Goal: Information Seeking & Learning: Compare options

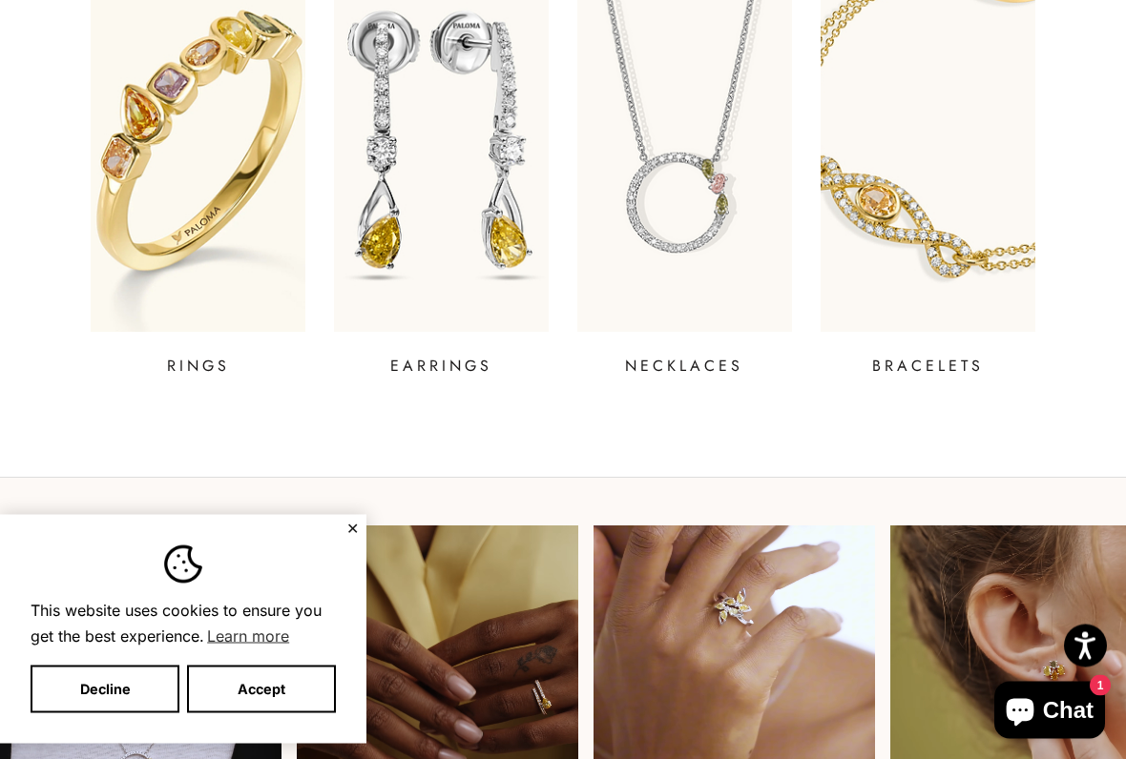
scroll to position [760, 0]
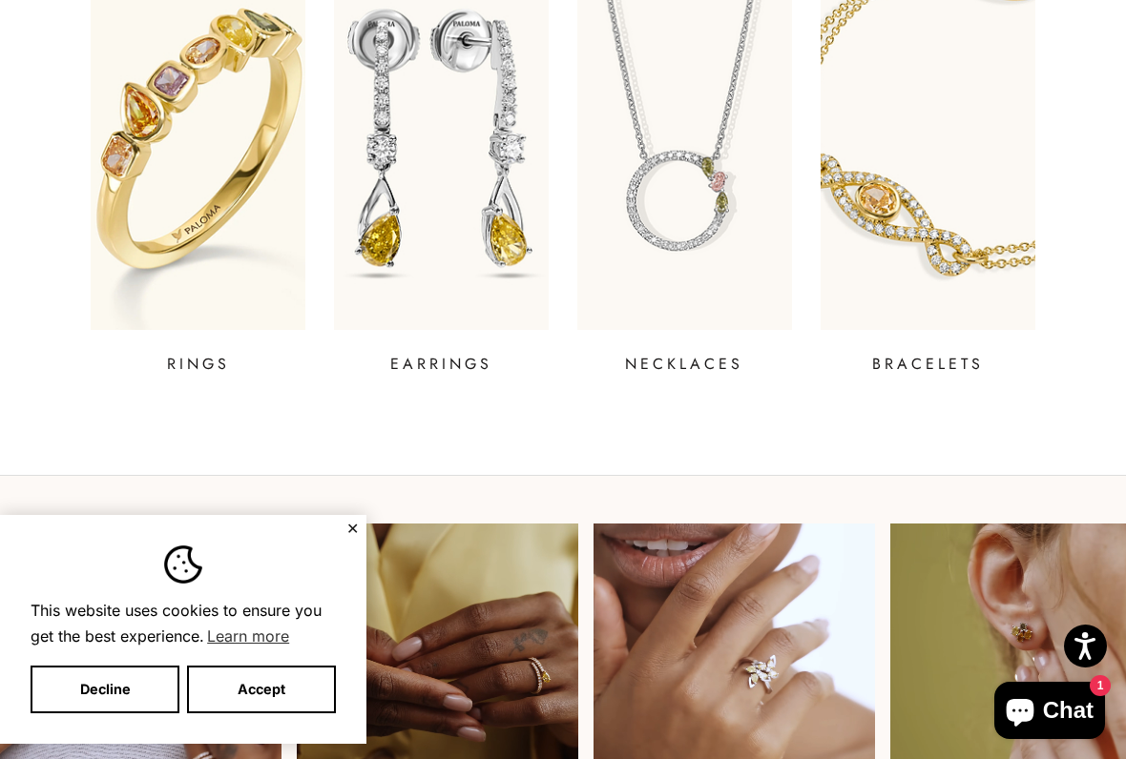
click at [433, 362] on p "EARRINGS" at bounding box center [441, 364] width 102 height 23
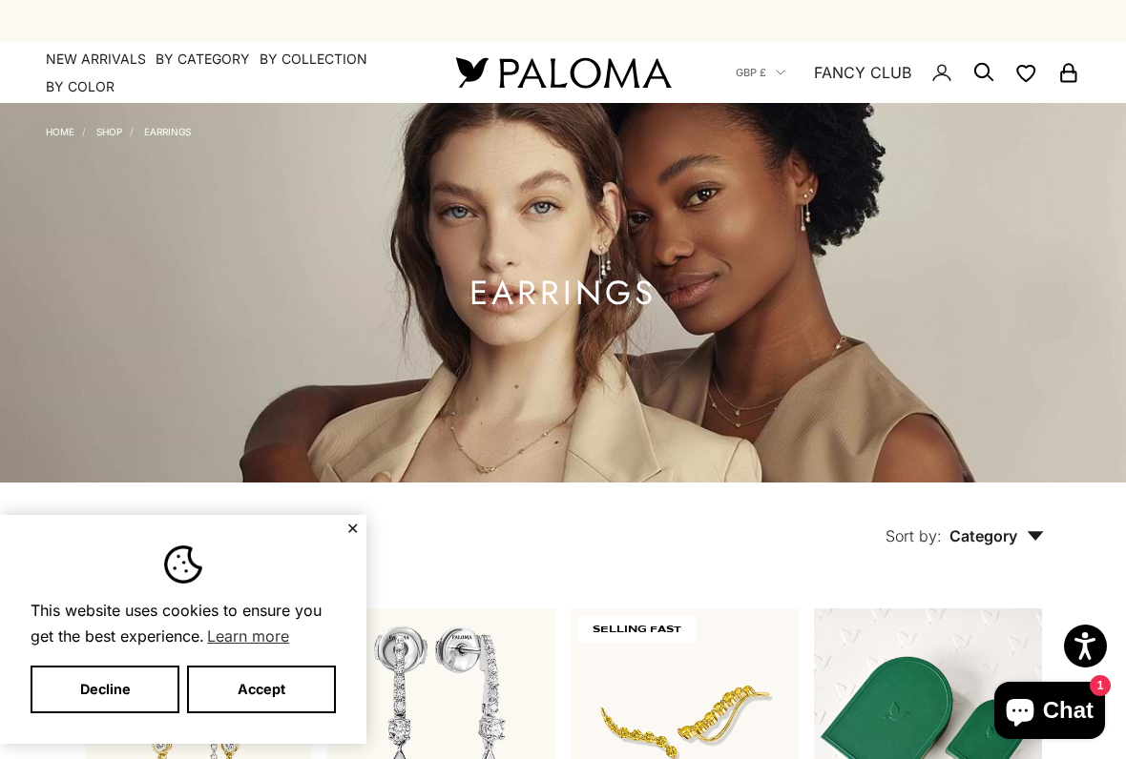
click at [242, 628] on button "Accept" at bounding box center [261, 690] width 149 height 48
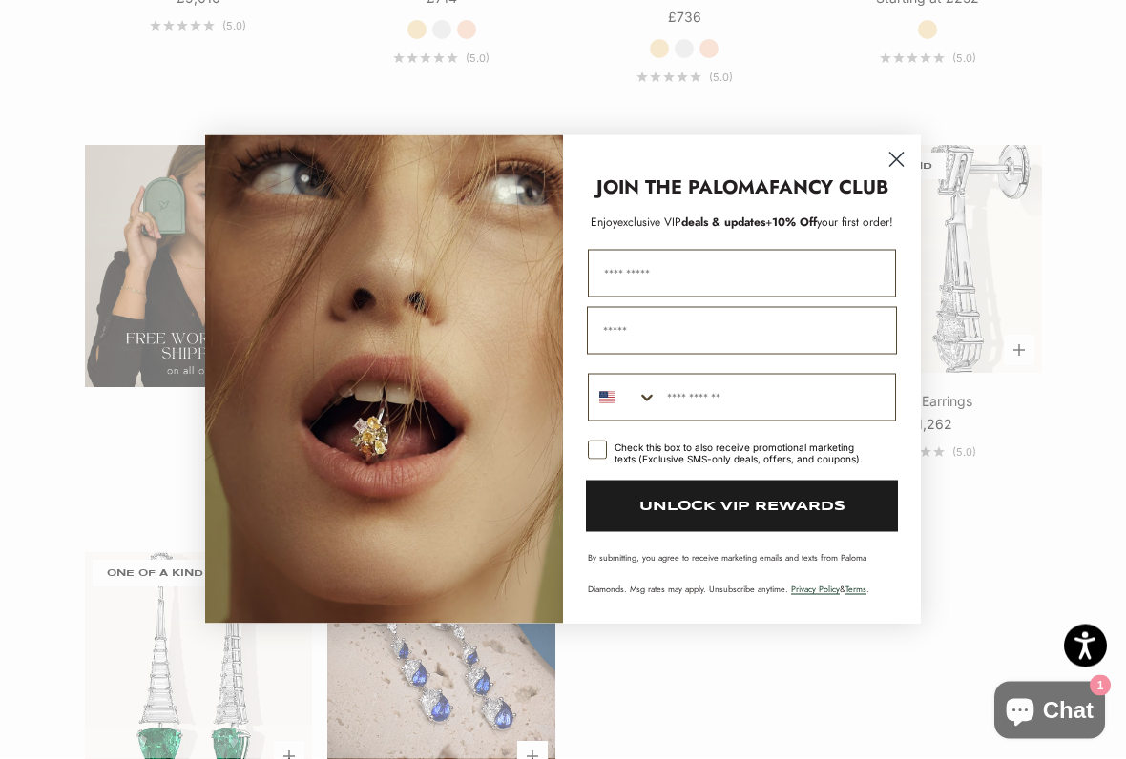
scroll to position [3022, 0]
click at [905, 149] on circle "Close dialog" at bounding box center [895, 159] width 31 height 31
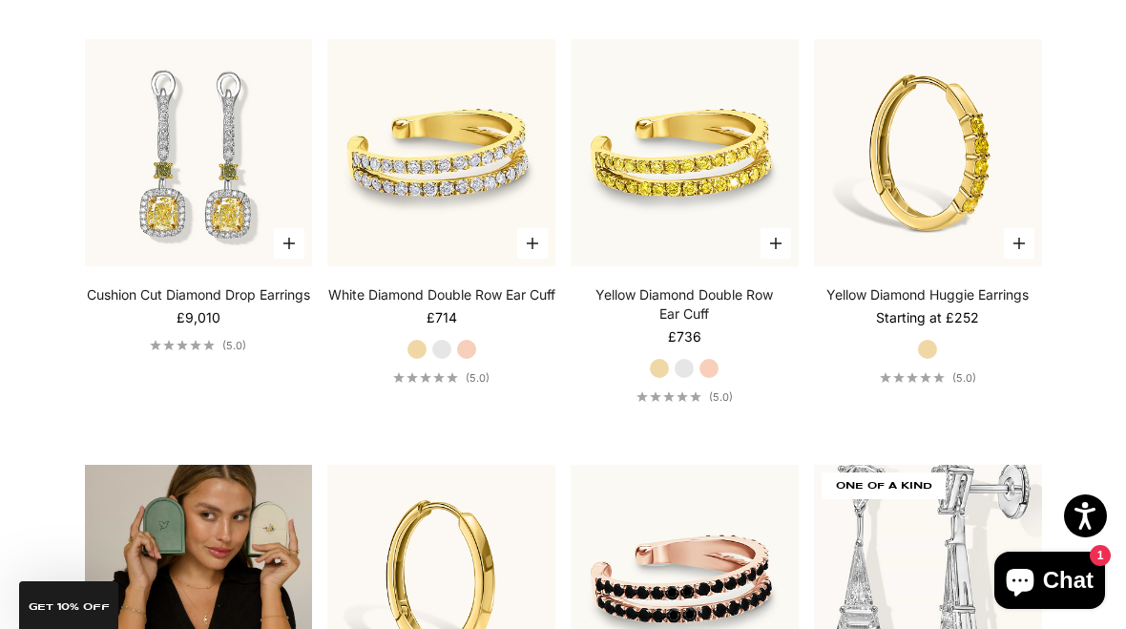
scroll to position [2596, 0]
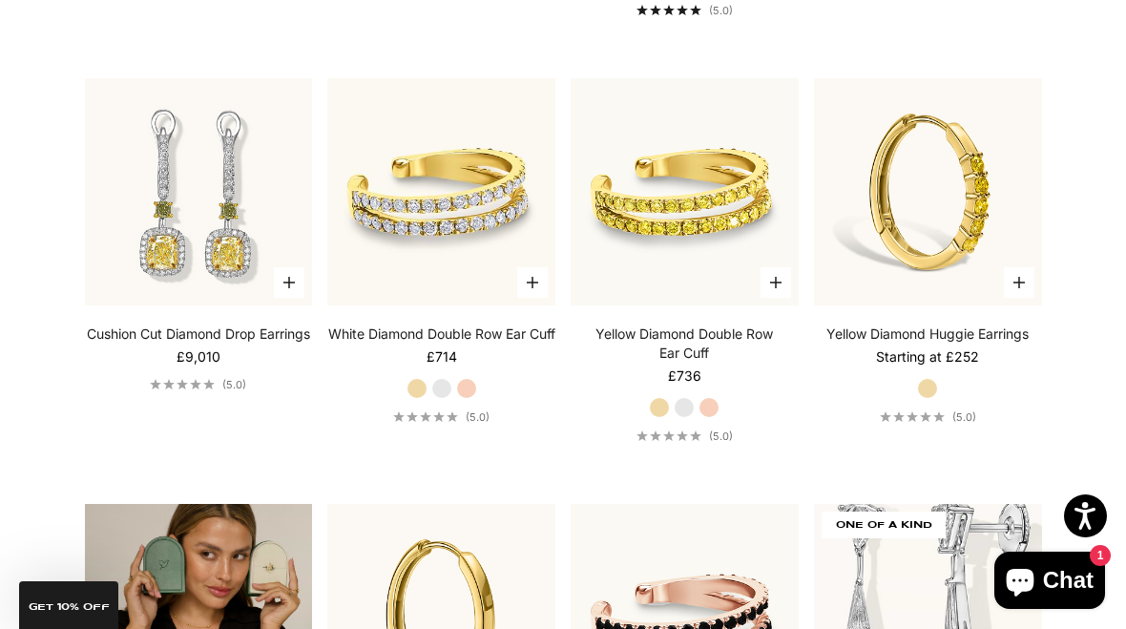
click at [927, 188] on img at bounding box center [927, 192] width 251 height 251
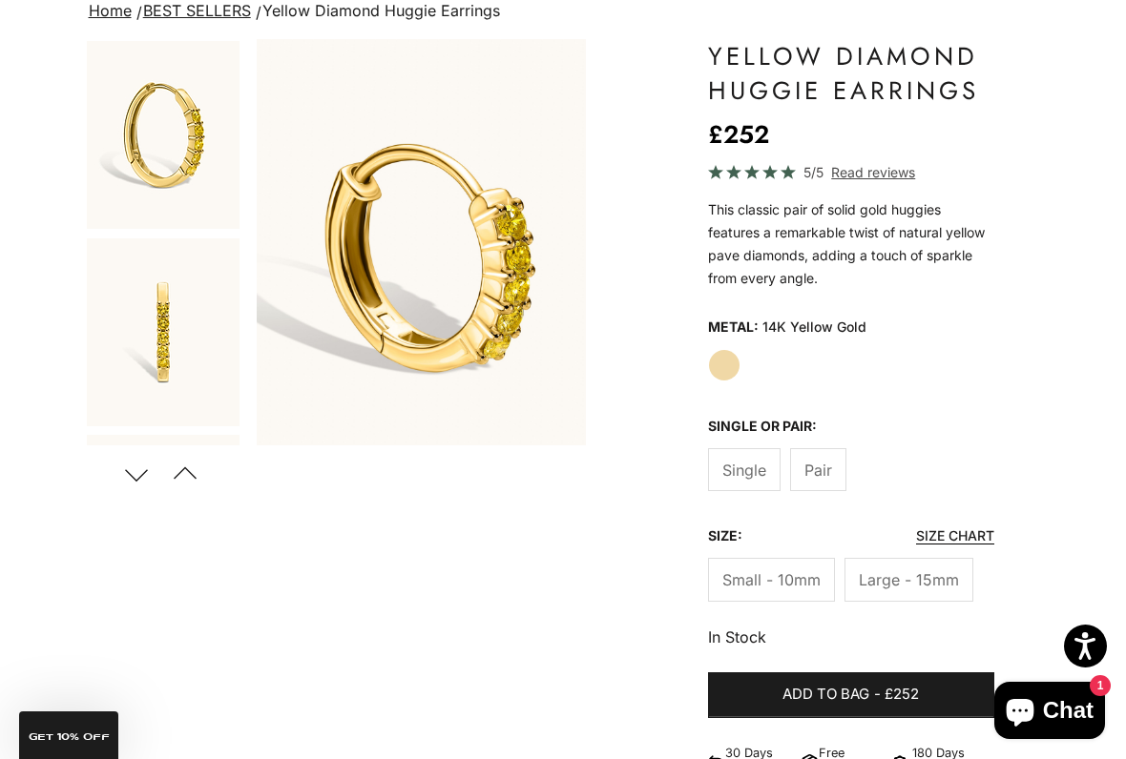
scroll to position [152, 0]
click at [834, 472] on label "Pair" at bounding box center [818, 468] width 56 height 43
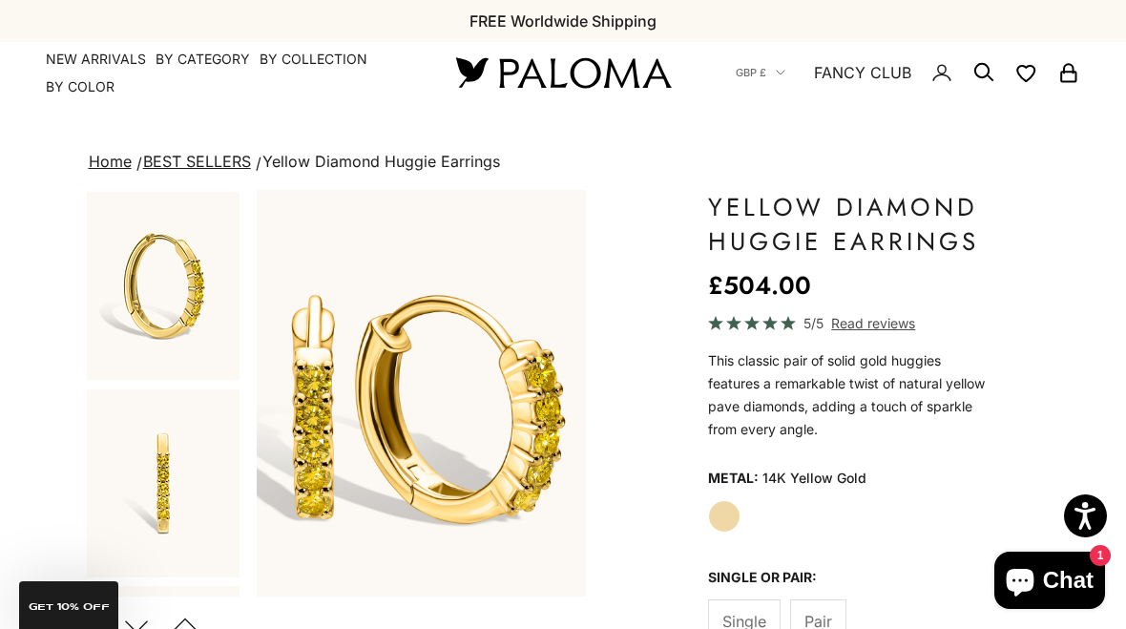
click at [208, 56] on summary "By Category" at bounding box center [202, 59] width 94 height 19
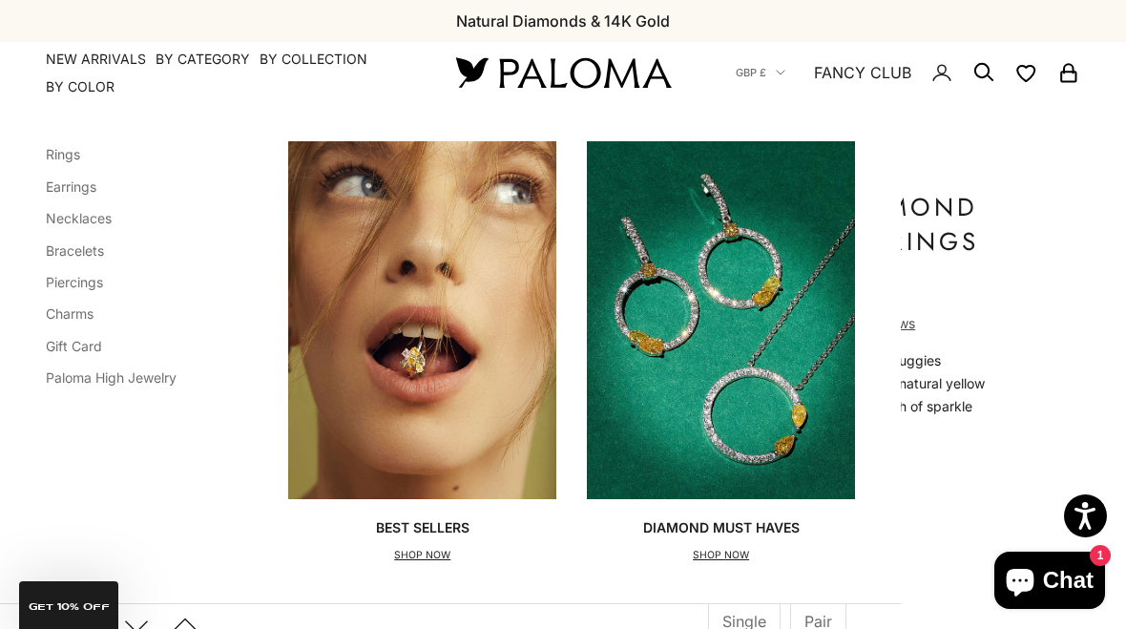
click at [77, 222] on link "Necklaces" at bounding box center [79, 218] width 66 height 16
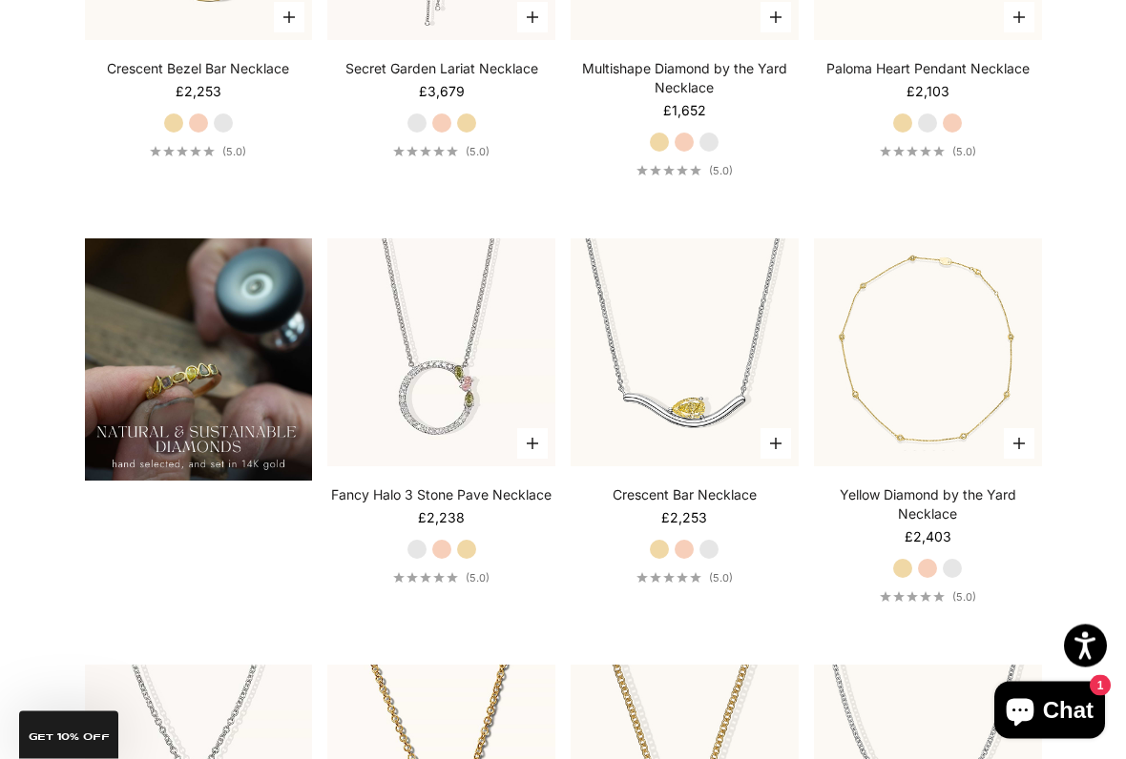
scroll to position [1224, 0]
click at [73, 256] on section "Filter Sort by: Featured Sort by Featured Best selling Alphabetically, A-Z Alph…" at bounding box center [563, 215] width 1126 height 1912
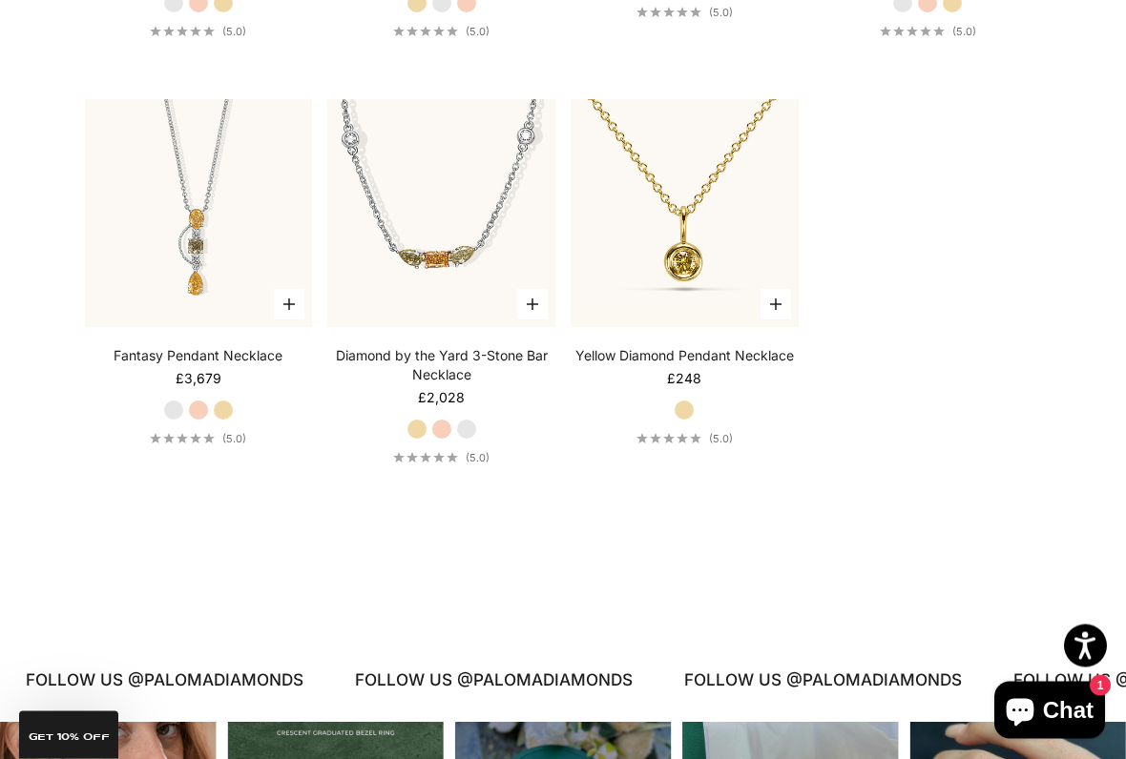
scroll to position [2214, 0]
click at [741, 195] on img at bounding box center [684, 213] width 251 height 251
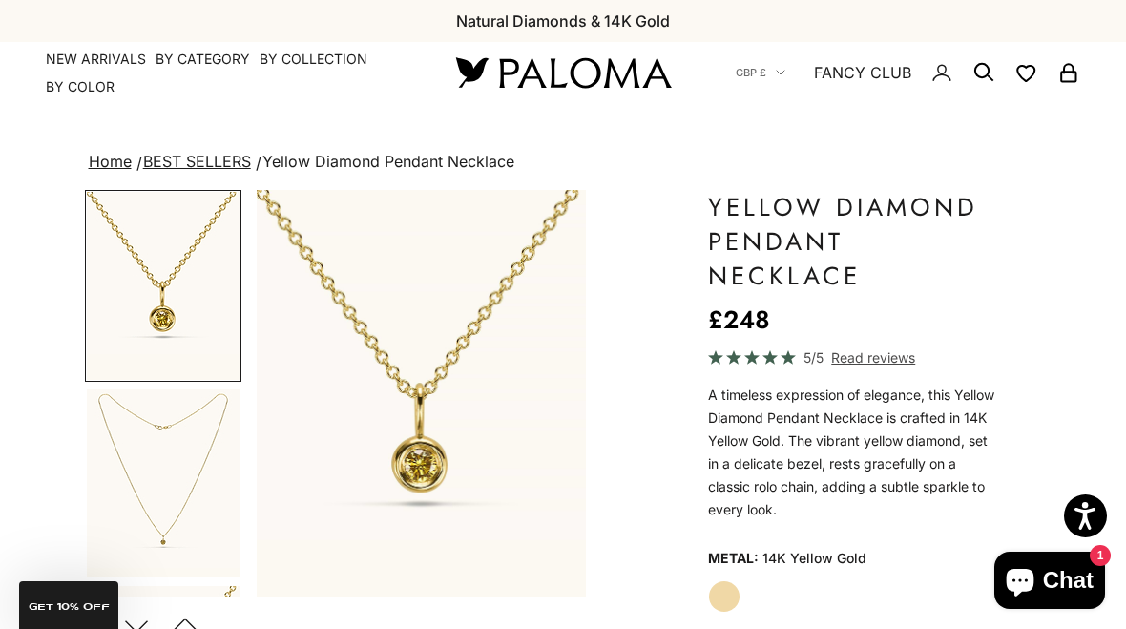
click at [200, 50] on summary "By Category" at bounding box center [202, 59] width 94 height 19
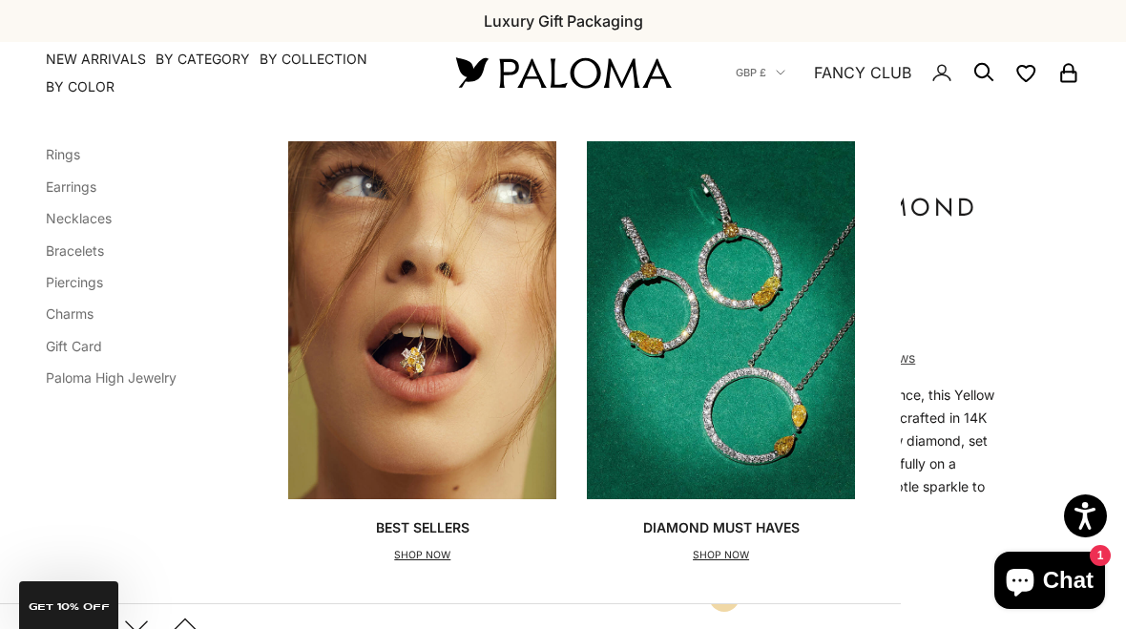
click at [59, 253] on link "Bracelets" at bounding box center [75, 250] width 58 height 16
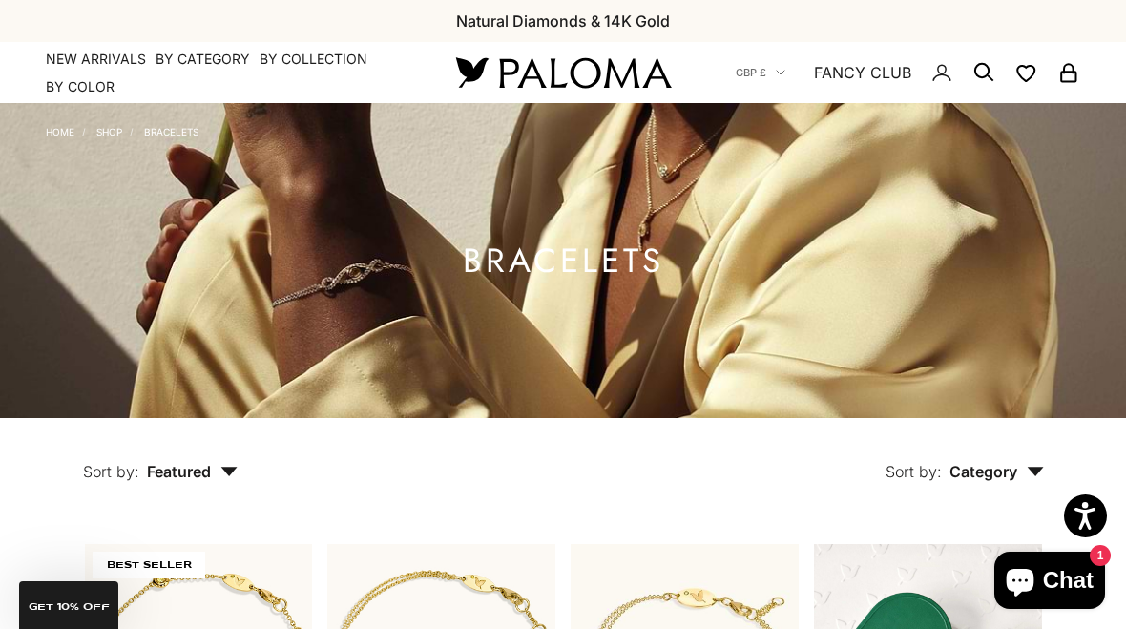
click at [203, 56] on summary "By Category" at bounding box center [202, 59] width 94 height 19
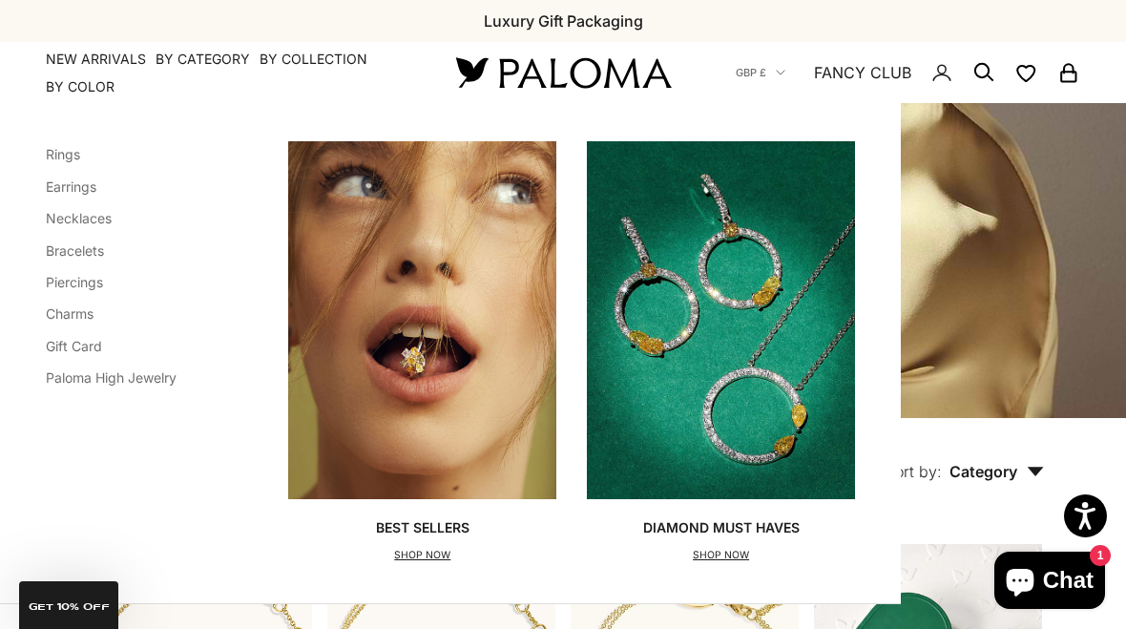
click at [56, 154] on link "Rings" at bounding box center [63, 154] width 34 height 16
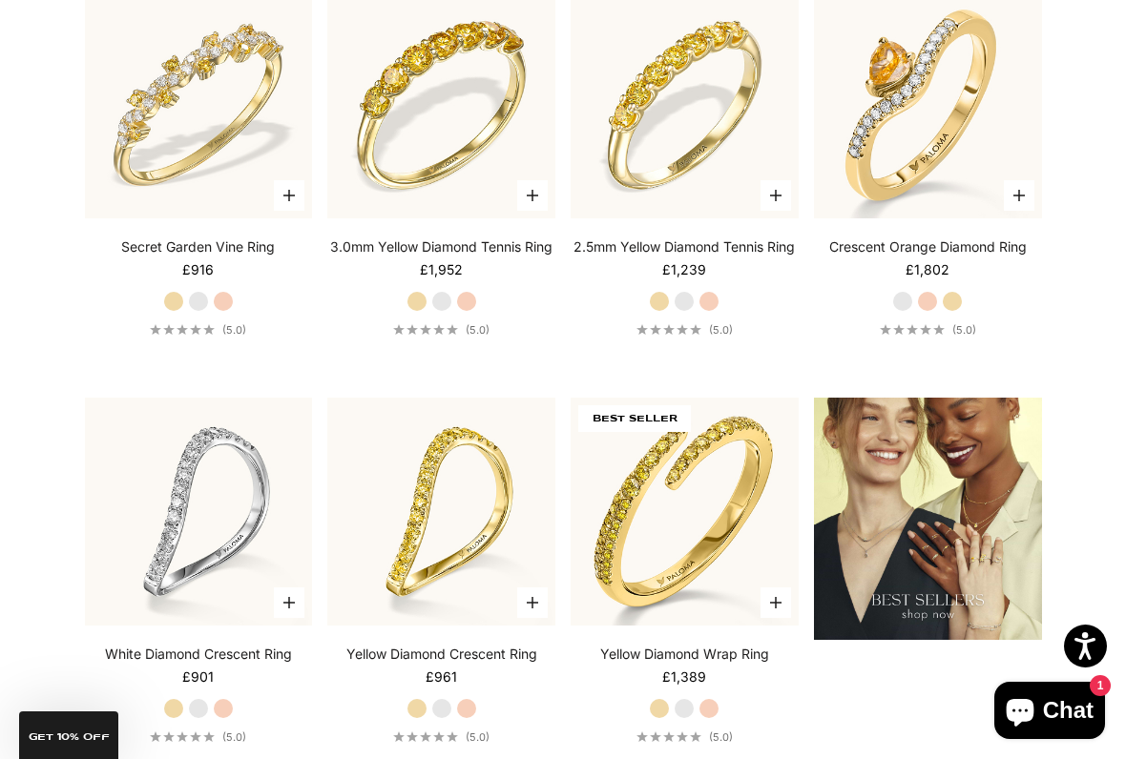
scroll to position [1877, 0]
click at [185, 179] on img at bounding box center [198, 105] width 251 height 251
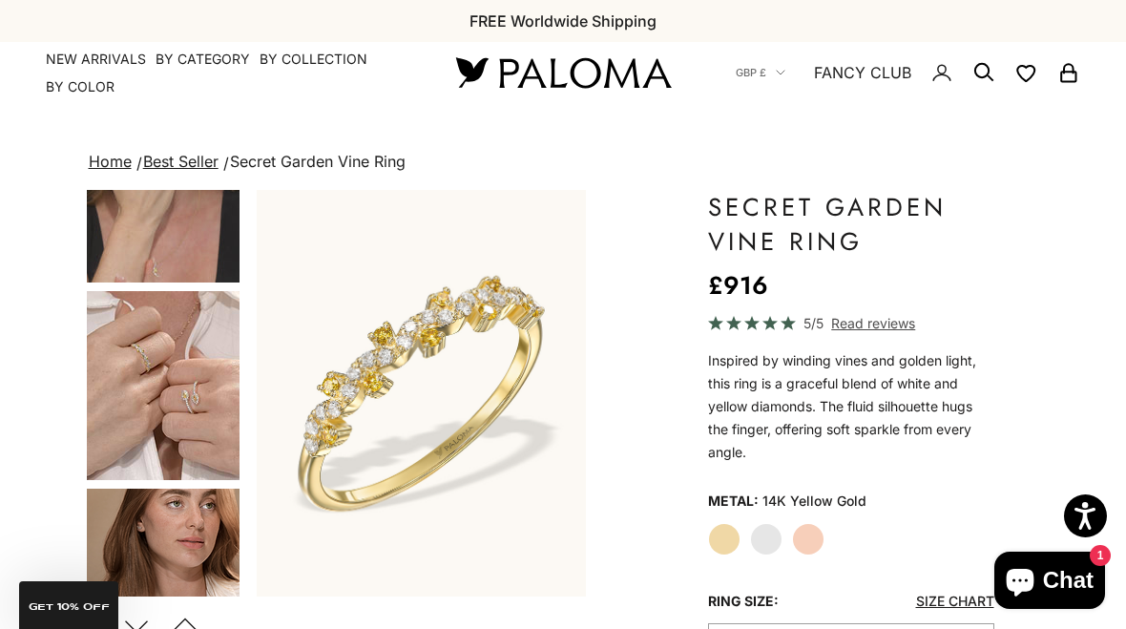
click at [204, 54] on summary "By Category" at bounding box center [202, 59] width 94 height 19
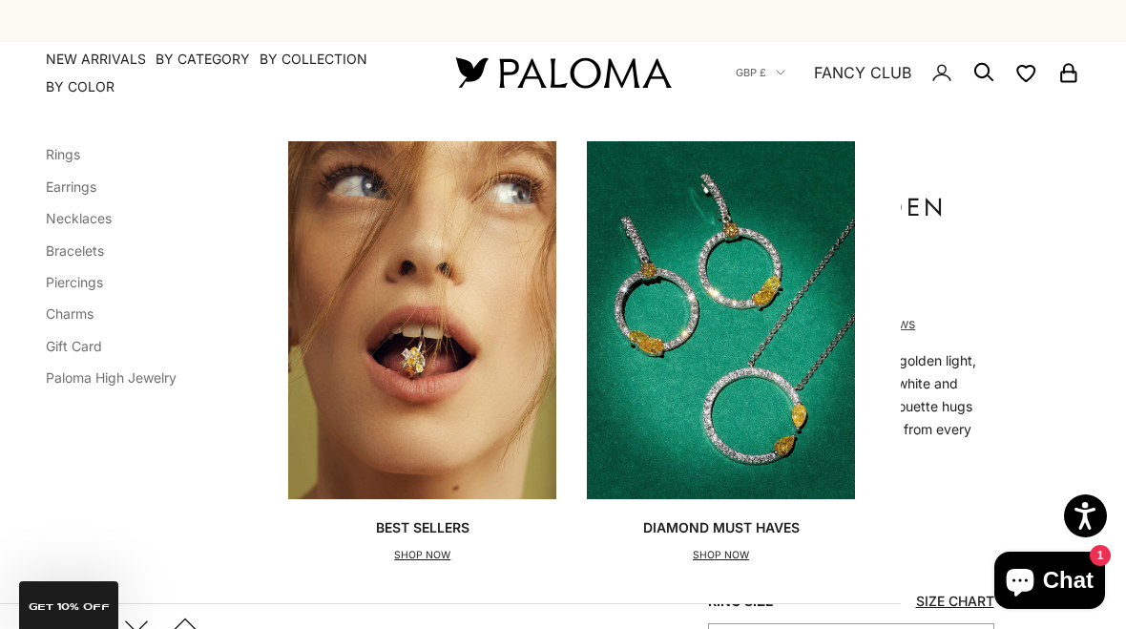
click at [105, 375] on link "Paloma High Jewelry" at bounding box center [111, 377] width 131 height 16
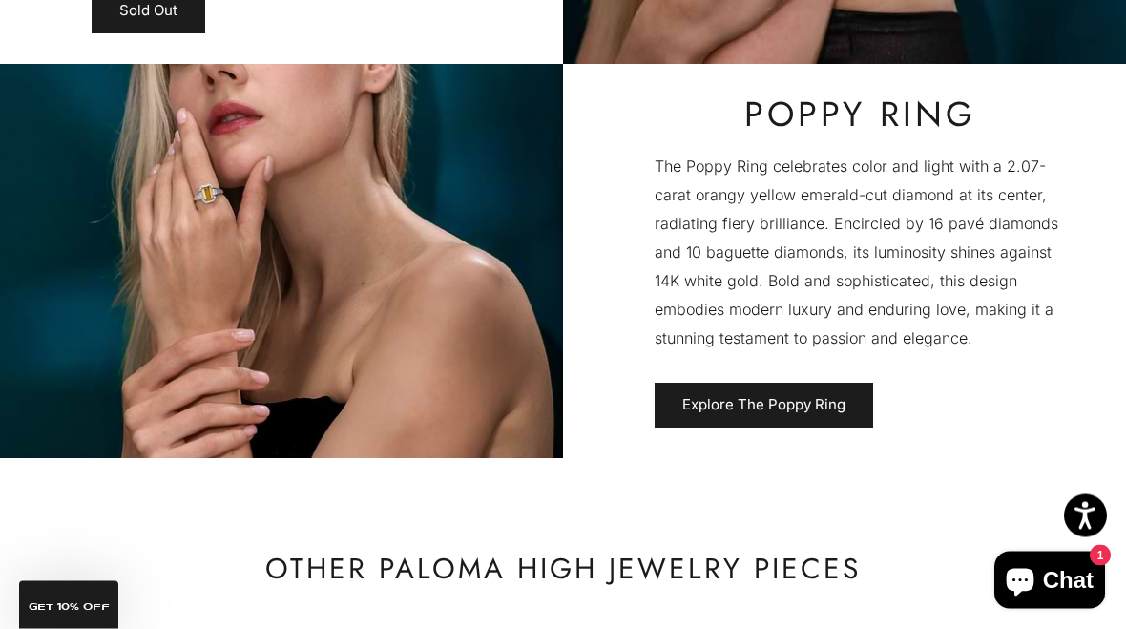
scroll to position [4017, 0]
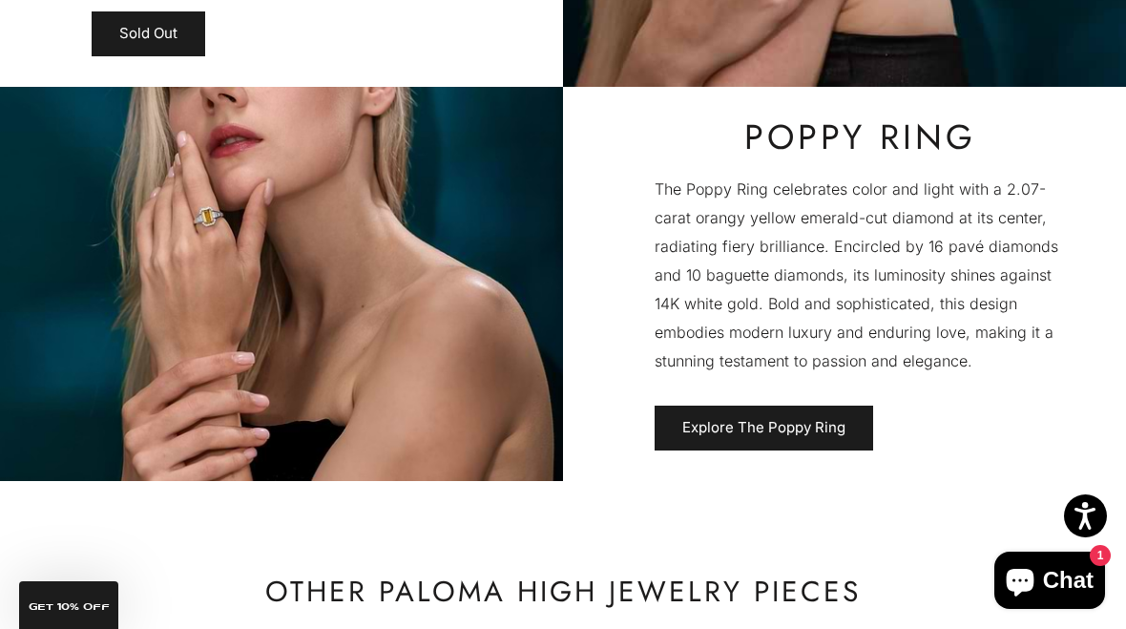
click at [824, 445] on link "Explore The Poppy Ring" at bounding box center [763, 428] width 218 height 46
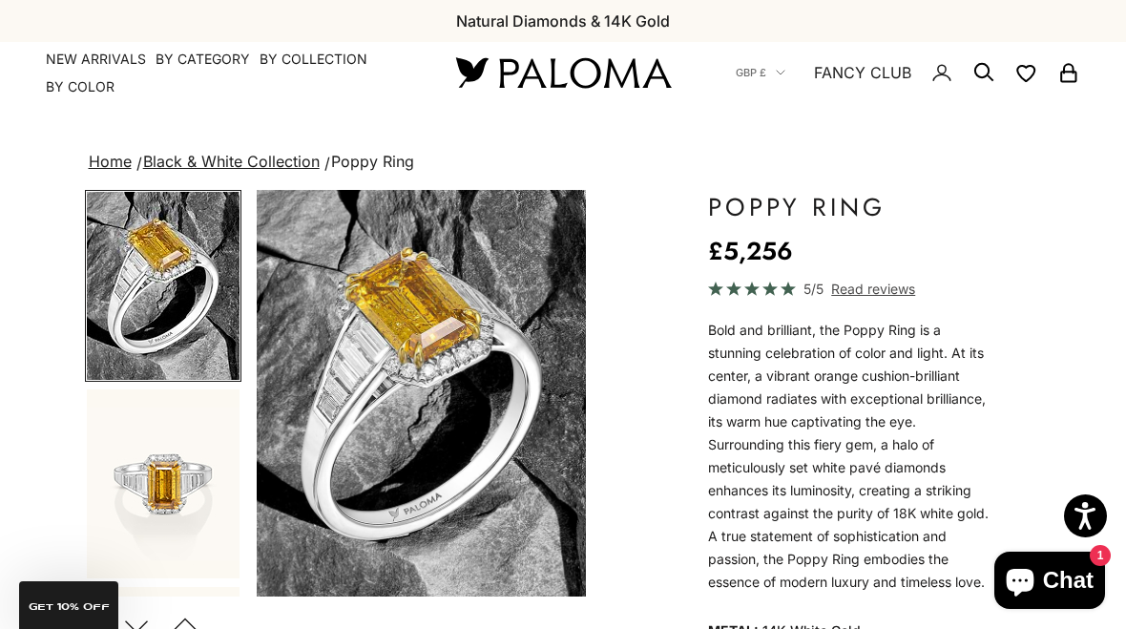
click at [209, 50] on summary "By Category" at bounding box center [202, 59] width 94 height 19
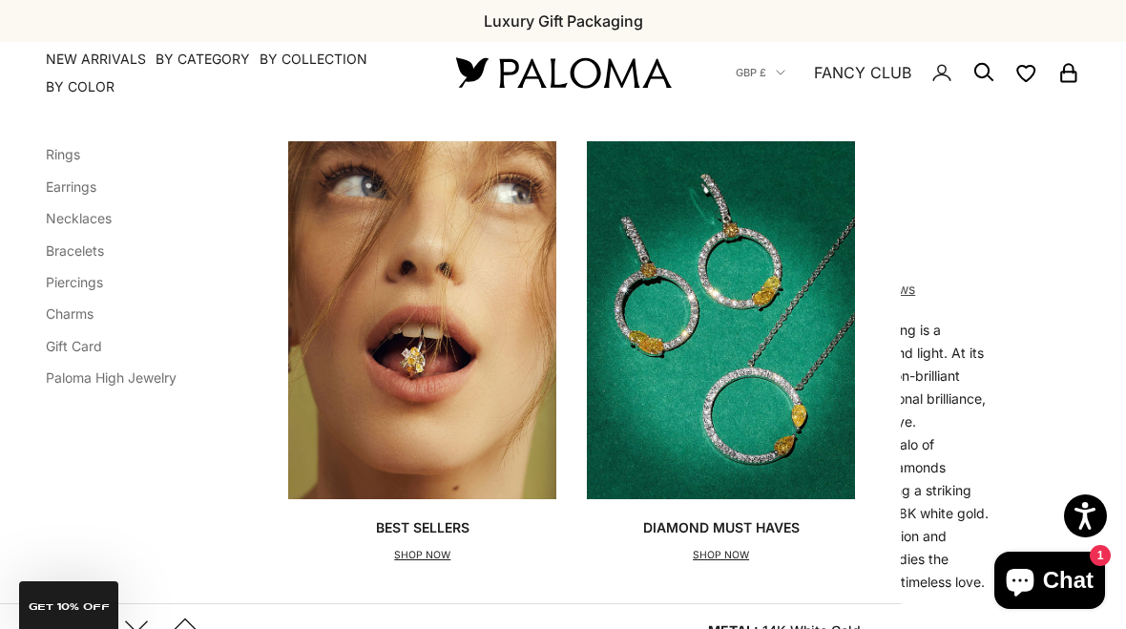
click at [112, 221] on link "Necklaces" at bounding box center [79, 218] width 66 height 16
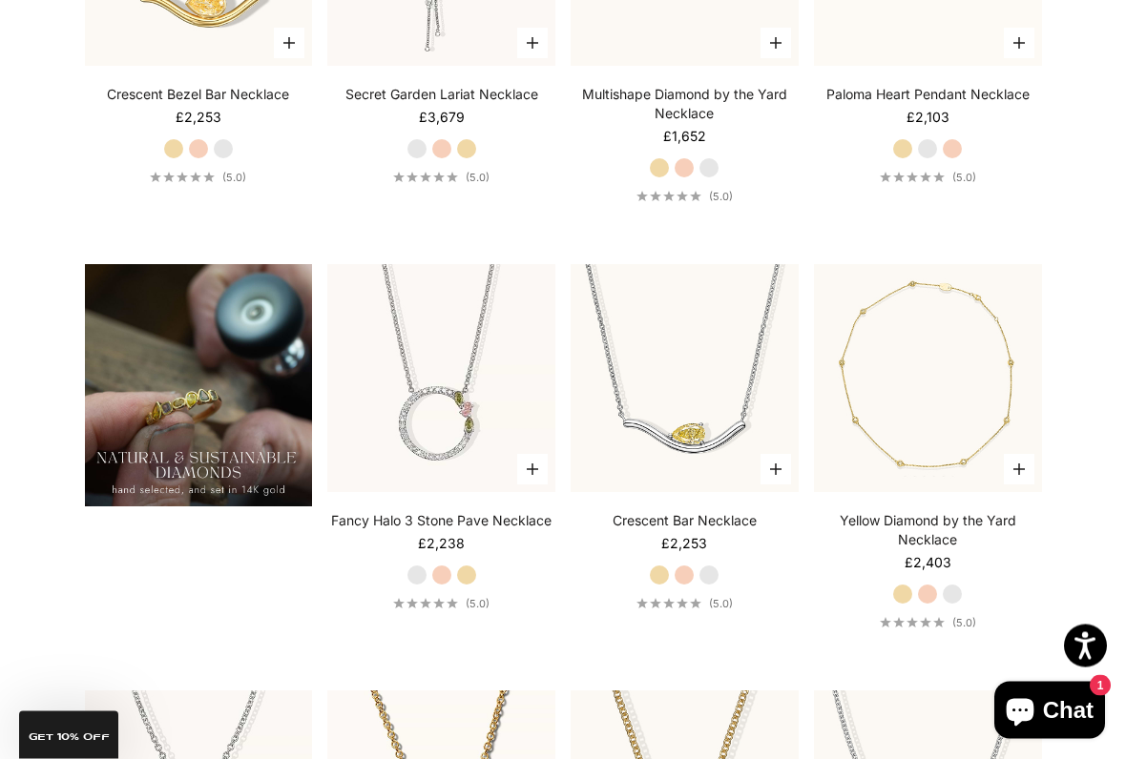
scroll to position [1204, 0]
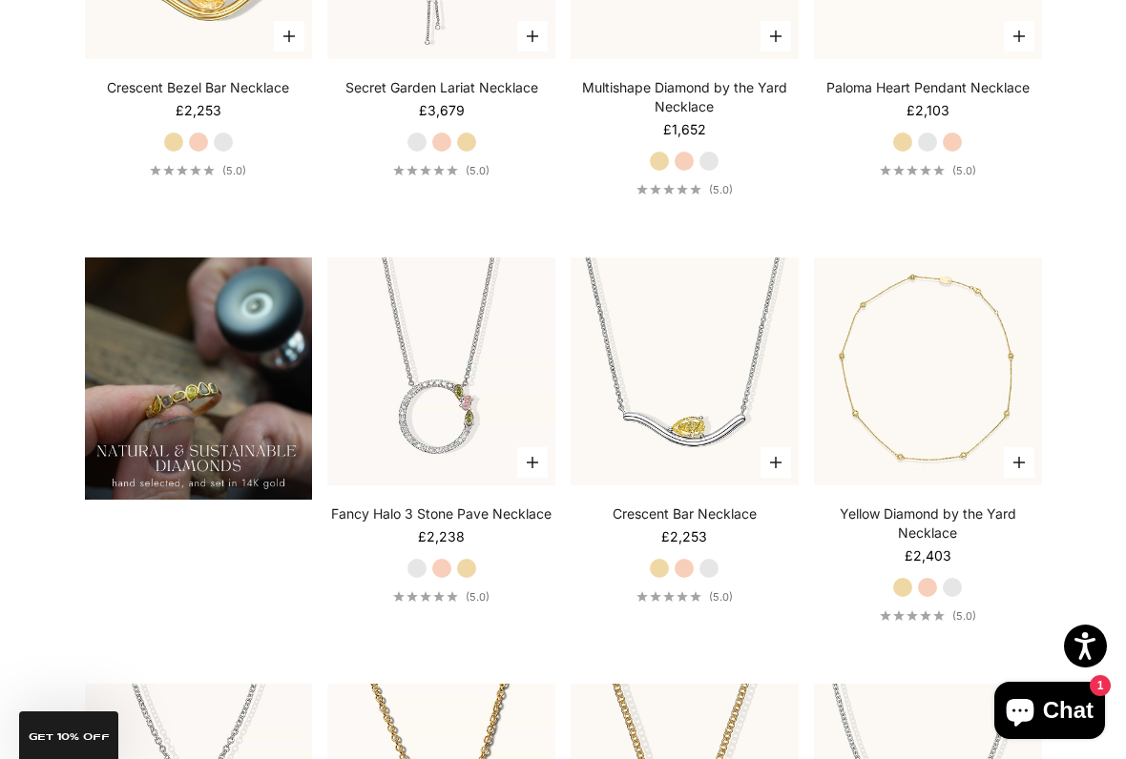
click at [382, 326] on video "#YellowGold\a#RoseGold\a#WhiteGold" at bounding box center [441, 371] width 251 height 251
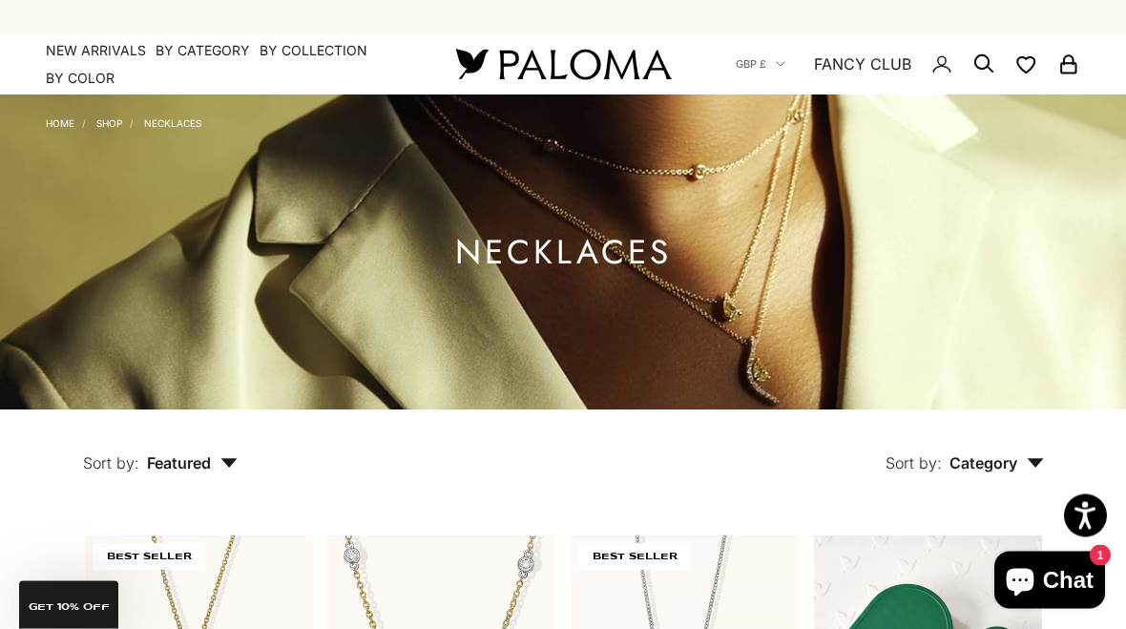
scroll to position [0, 0]
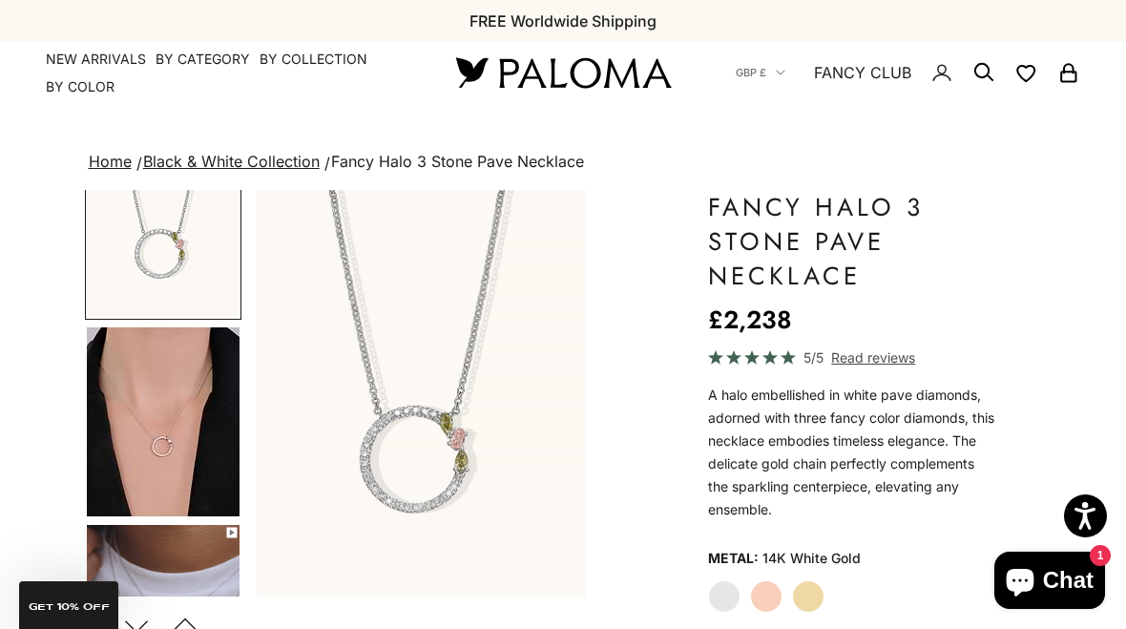
scroll to position [67, 0]
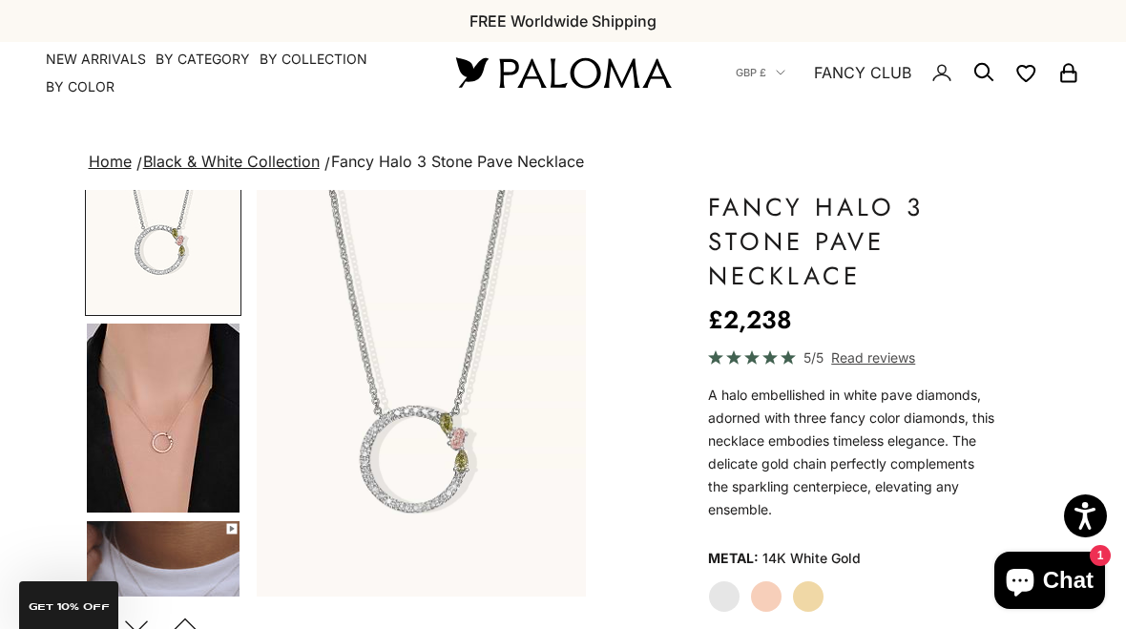
click at [818, 596] on label "Yellow Gold" at bounding box center [808, 596] width 32 height 32
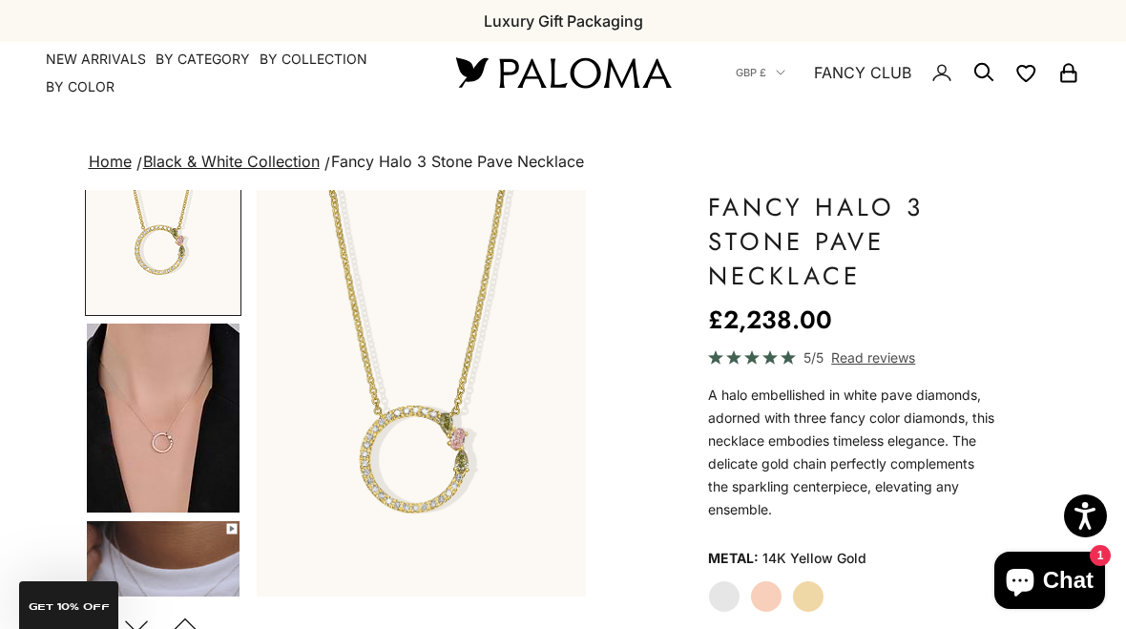
click at [766, 591] on label "Rose Gold" at bounding box center [766, 596] width 32 height 32
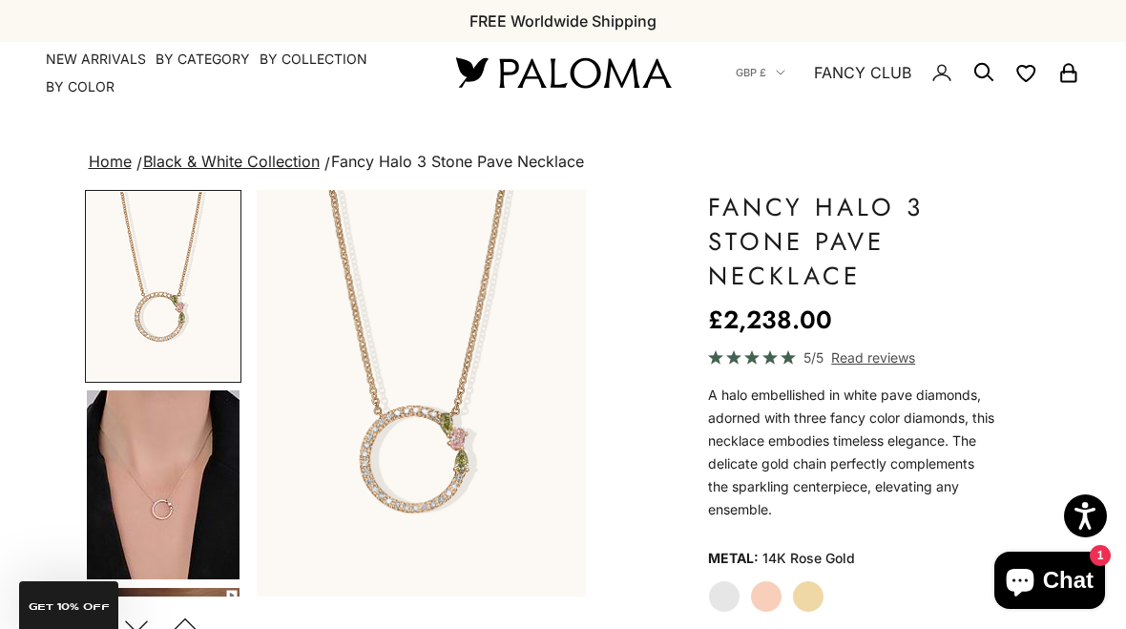
click at [807, 583] on label "Yellow Gold" at bounding box center [808, 596] width 32 height 32
